Goal: Transaction & Acquisition: Obtain resource

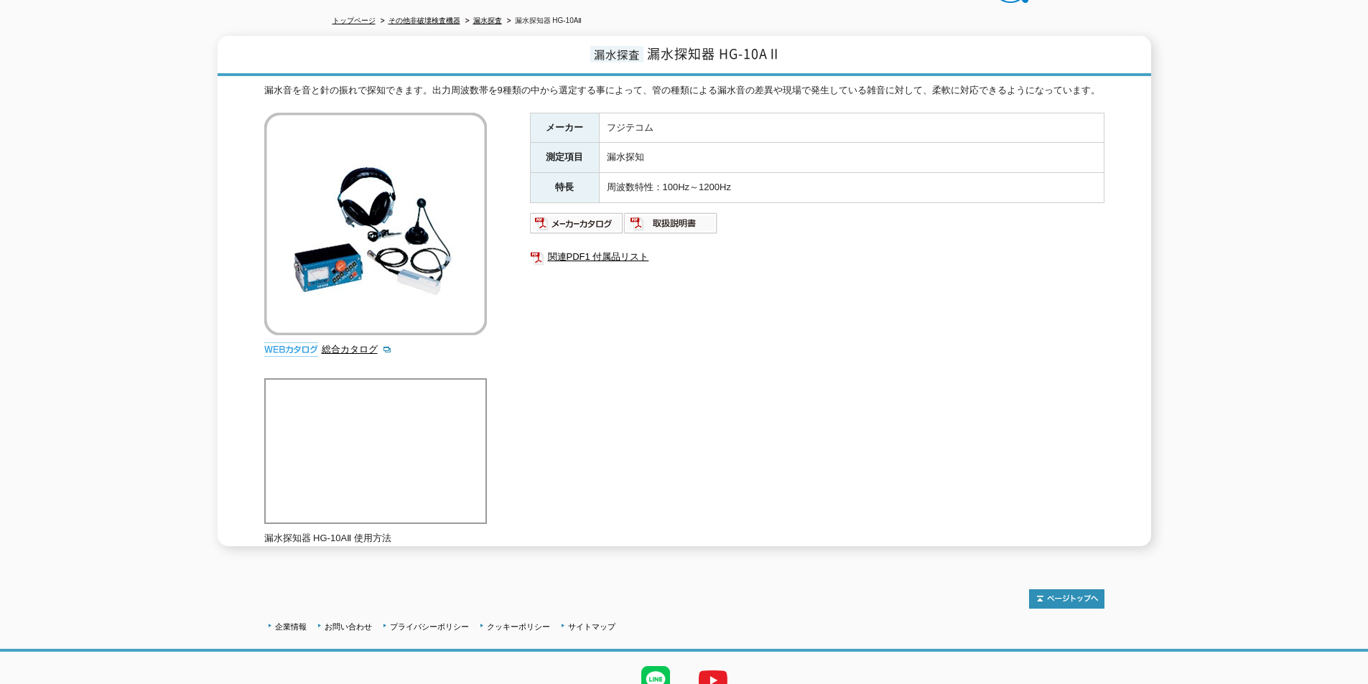
scroll to position [11, 0]
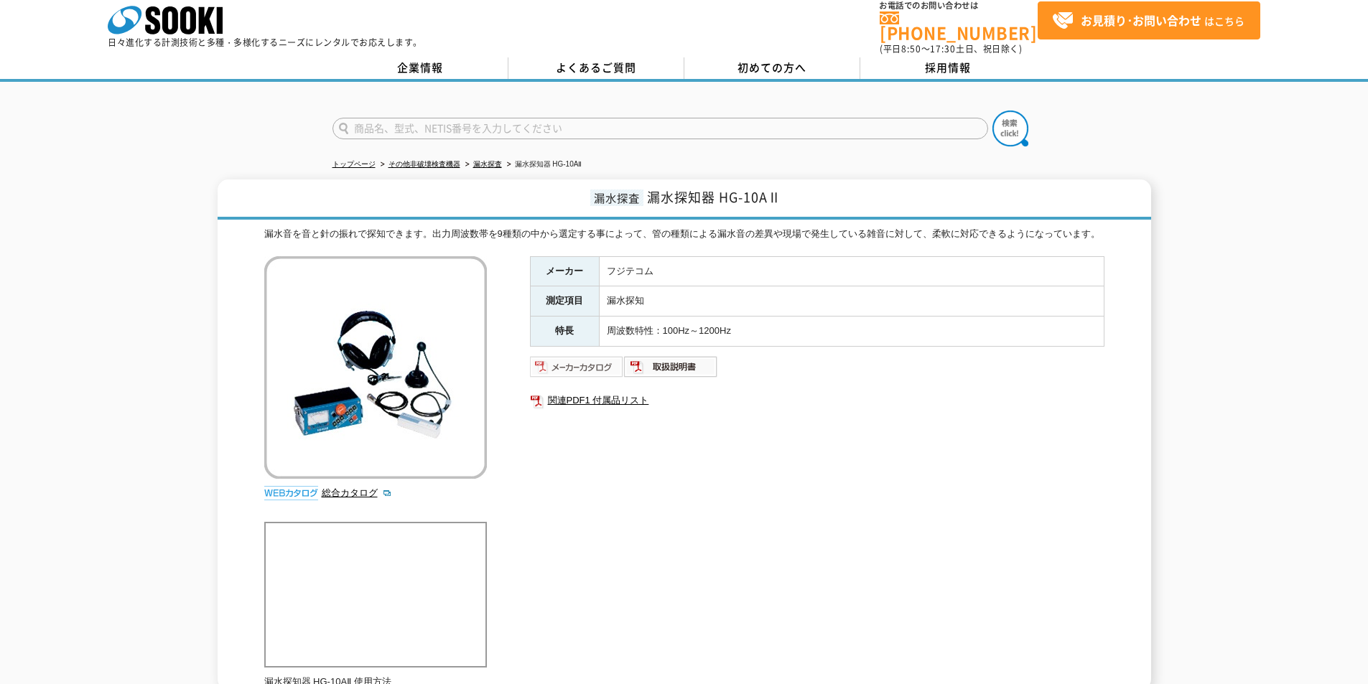
click at [577, 363] on img at bounding box center [577, 367] width 94 height 23
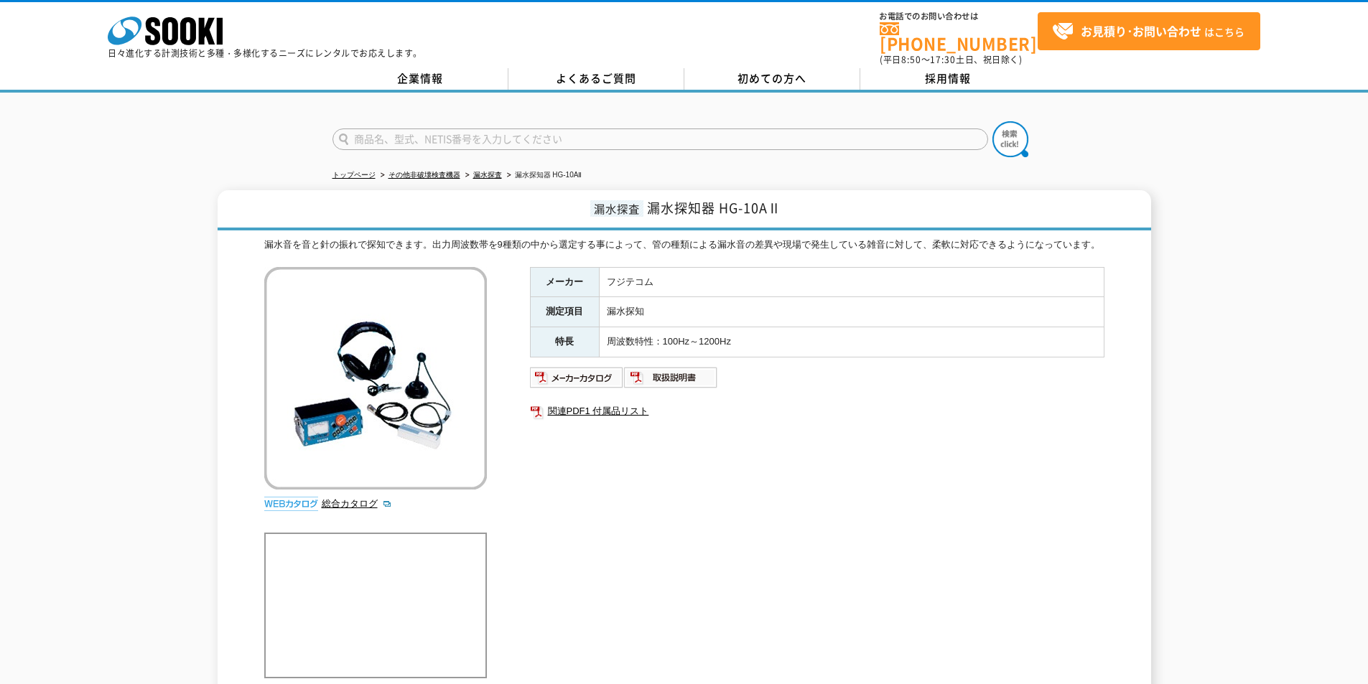
click at [369, 434] on img at bounding box center [375, 378] width 223 height 223
